Goal: Task Accomplishment & Management: Use online tool/utility

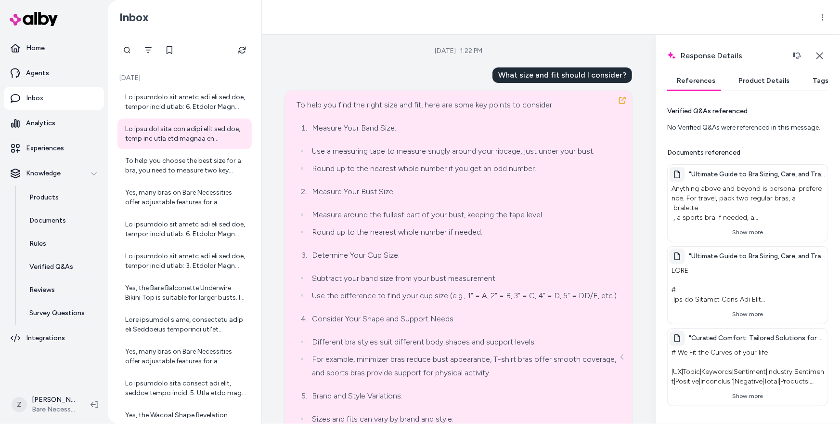
scroll to position [158, 0]
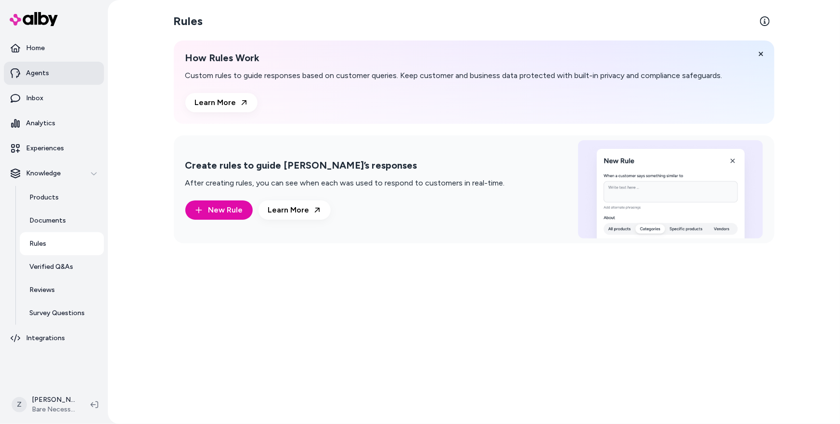
click at [57, 76] on link "Agents" at bounding box center [54, 73] width 100 height 23
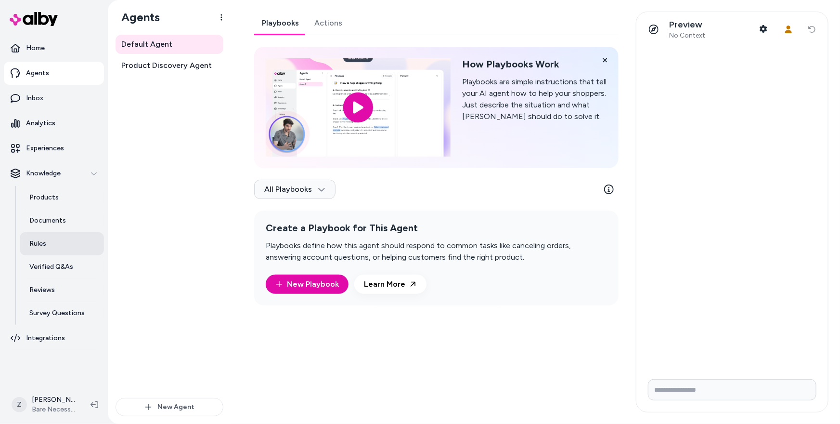
click at [58, 239] on link "Rules" at bounding box center [62, 243] width 84 height 23
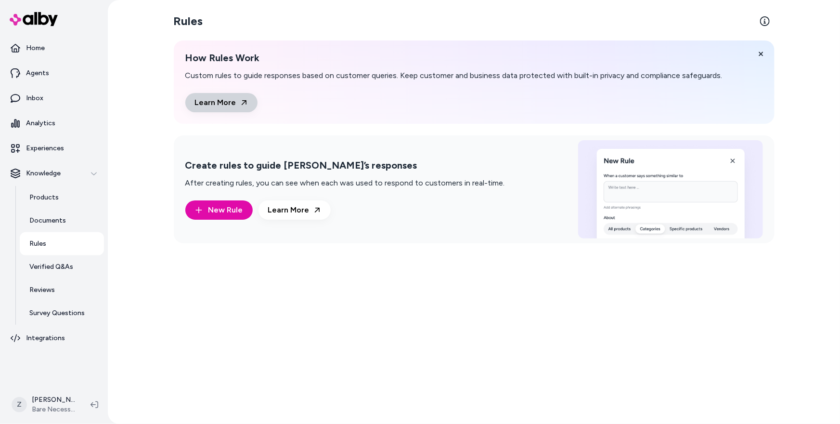
click at [206, 110] on link "Learn More" at bounding box center [221, 102] width 72 height 19
click at [760, 26] on link at bounding box center [764, 21] width 19 height 19
click at [253, 325] on div "Rules How Rules Work Custom rules to guide responses based on customer queries.…" at bounding box center [474, 212] width 616 height 424
click at [432, 30] on section "Rules" at bounding box center [474, 21] width 601 height 27
